Goal: Find contact information: Find contact information

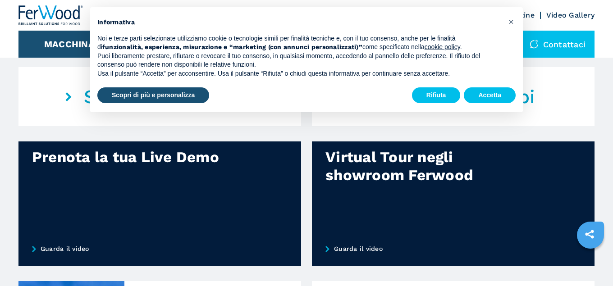
scroll to position [597, 0]
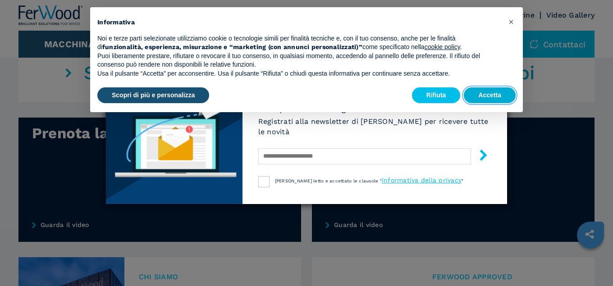
click at [493, 100] on button "Accetta" at bounding box center [490, 95] width 52 height 16
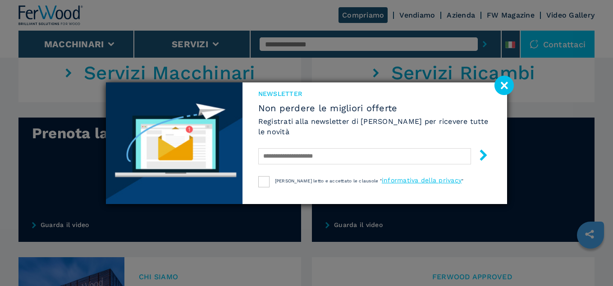
click at [502, 91] on image at bounding box center [503, 85] width 19 height 19
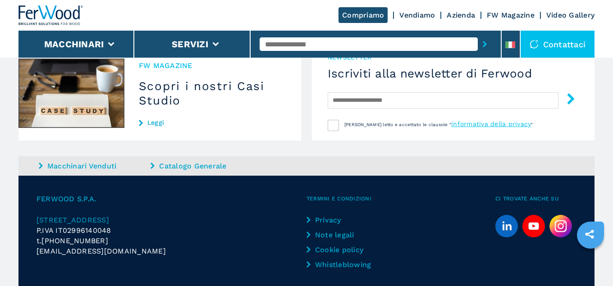
scroll to position [954, 0]
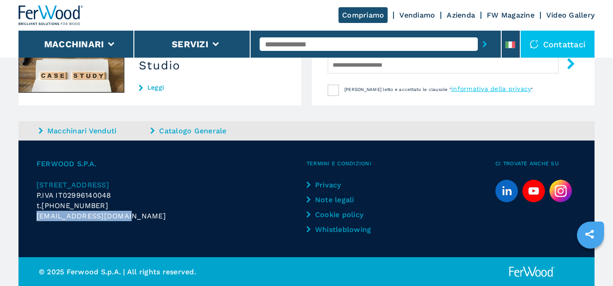
drag, startPoint x: 128, startPoint y: 217, endPoint x: 33, endPoint y: 215, distance: 94.6
click at [33, 215] on div "FERWOOD S.P.A. [STREET_ADDRESS] P.IVA IT02996140048 t. [PHONE_NUMBER] [EMAIL_AD…" at bounding box center [306, 199] width 576 height 117
copy span "[EMAIL_ADDRESS][DOMAIN_NAME]"
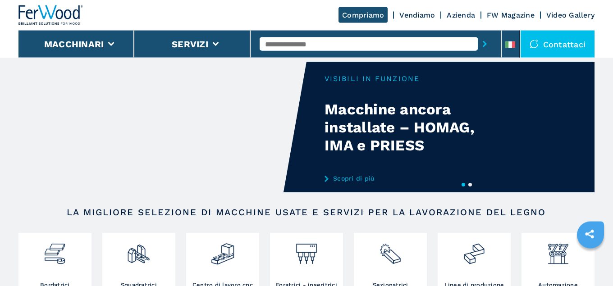
scroll to position [0, 0]
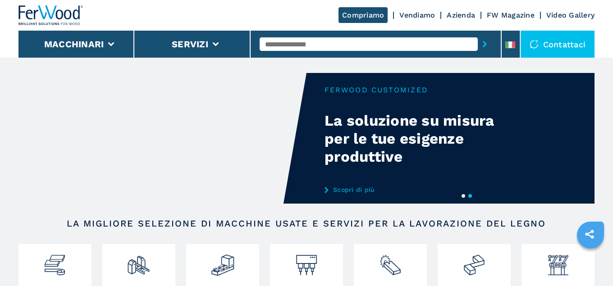
click at [556, 41] on div "Contattaci" at bounding box center [557, 44] width 74 height 27
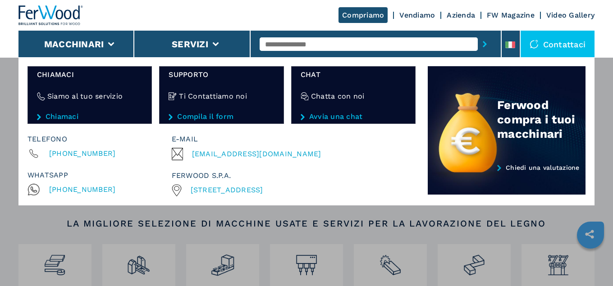
click at [213, 14] on div "Compriamo Vendiamo Azienda FW Magazine Video Gallery" at bounding box center [306, 15] width 576 height 31
drag, startPoint x: 263, startPoint y: 154, endPoint x: 212, endPoint y: 153, distance: 50.5
click at [212, 153] on span "[EMAIL_ADDRESS][DOMAIN_NAME]" at bounding box center [256, 154] width 129 height 13
copy span "ferwoodgroup"
